Goal: Task Accomplishment & Management: Manage account settings

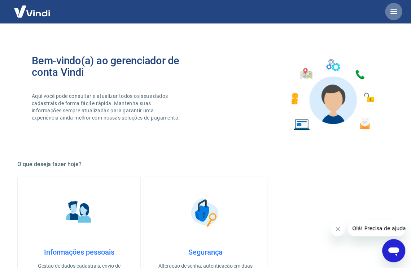
click at [398, 13] on icon "button" at bounding box center [394, 11] width 9 height 9
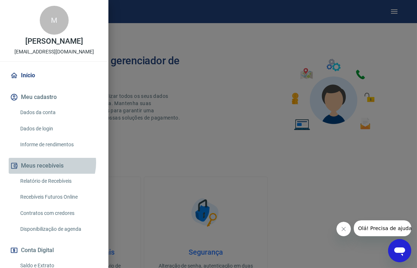
click at [47, 170] on button "Meus recebíveis" at bounding box center [54, 166] width 91 height 16
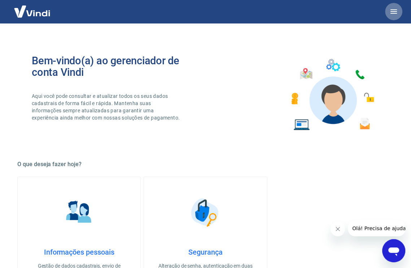
click at [392, 11] on icon "button" at bounding box center [394, 11] width 9 height 9
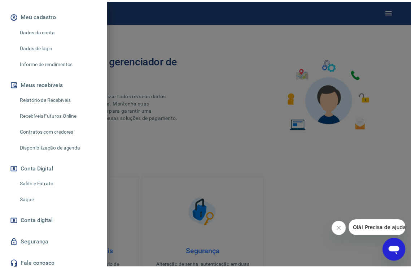
scroll to position [102, 0]
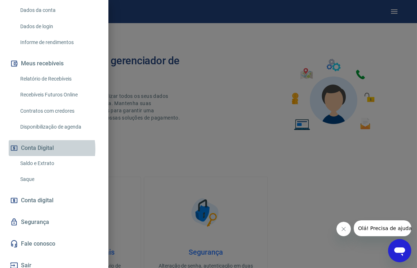
click at [33, 156] on button "Conta Digital" at bounding box center [54, 148] width 91 height 16
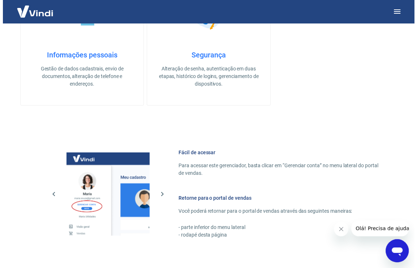
scroll to position [202, 0]
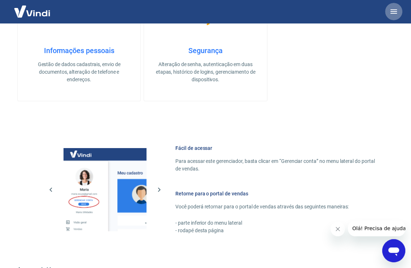
click at [394, 11] on icon "button" at bounding box center [394, 11] width 7 height 4
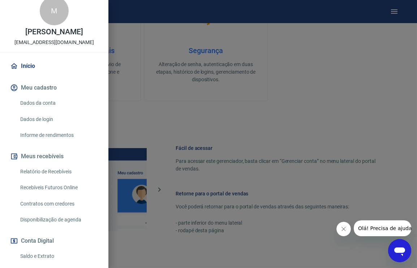
scroll to position [9, 0]
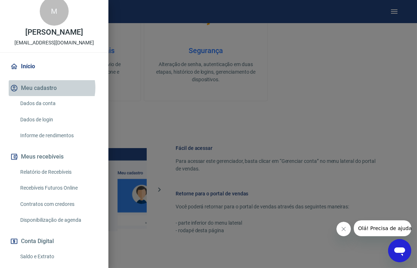
click at [48, 95] on button "Meu cadastro" at bounding box center [54, 88] width 91 height 16
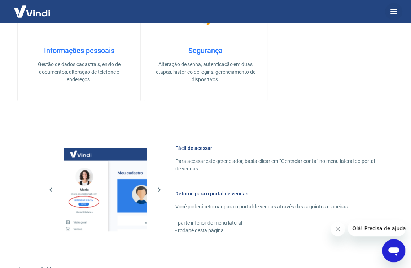
click at [399, 14] on button "button" at bounding box center [393, 11] width 17 height 17
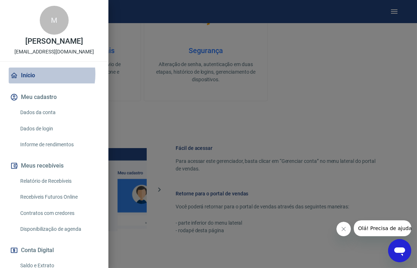
click at [31, 82] on link "Início" at bounding box center [54, 76] width 91 height 16
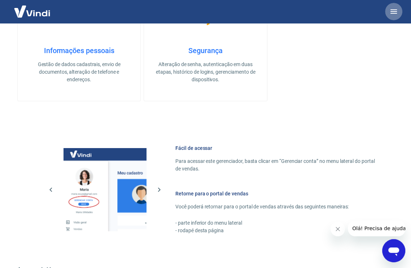
click at [399, 10] on button "button" at bounding box center [393, 11] width 17 height 17
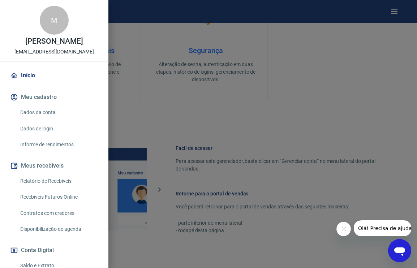
click at [58, 187] on link "Relatório de Recebíveis" at bounding box center [58, 181] width 82 height 15
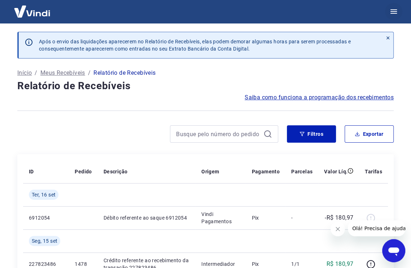
click at [397, 8] on icon "button" at bounding box center [394, 11] width 9 height 9
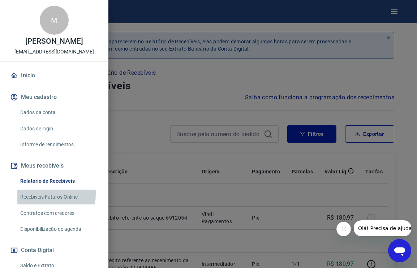
click at [36, 202] on link "Recebíveis Futuros Online" at bounding box center [58, 197] width 82 height 15
